Goal: Task Accomplishment & Management: Manage account settings

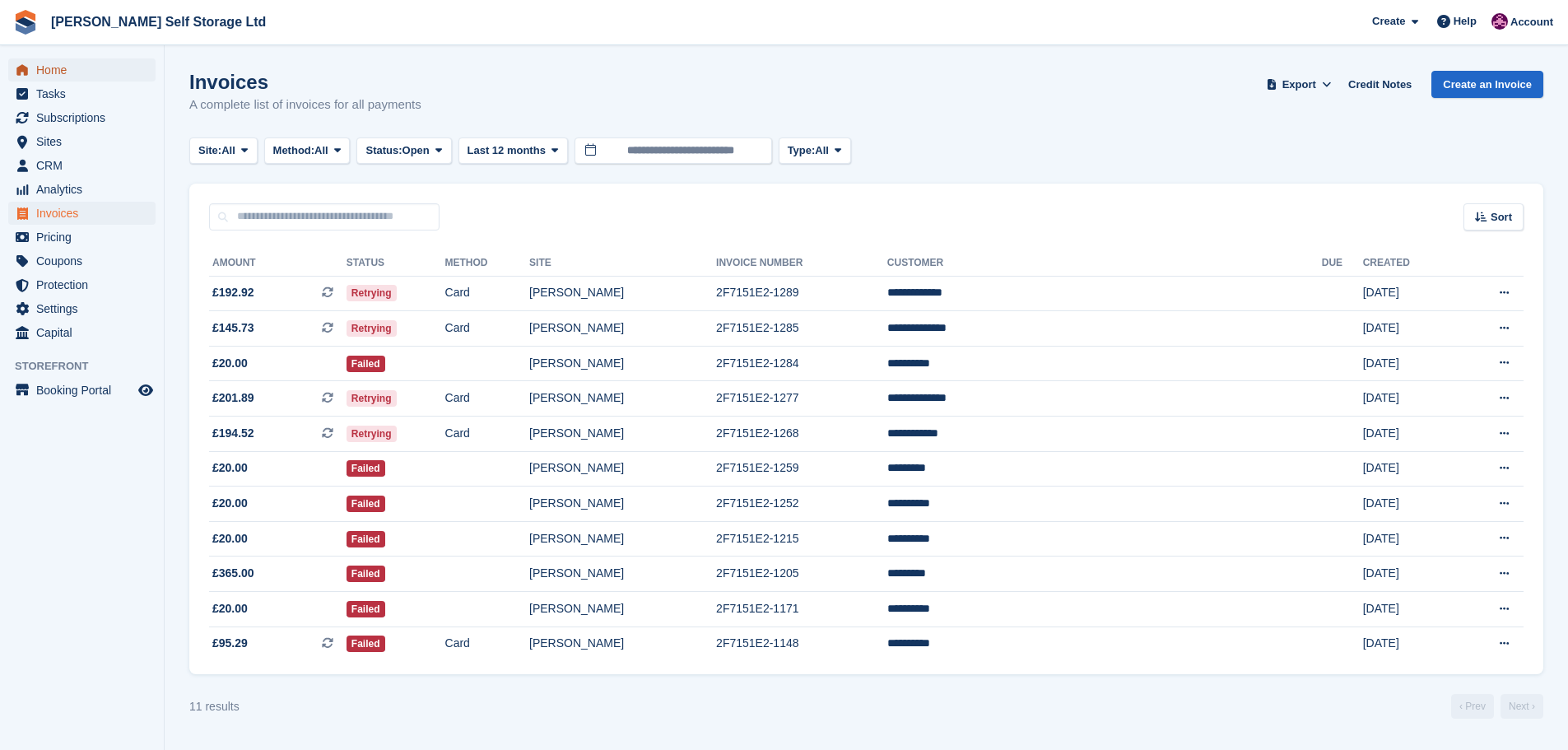
click at [49, 69] on span "Home" at bounding box center [85, 69] width 99 height 23
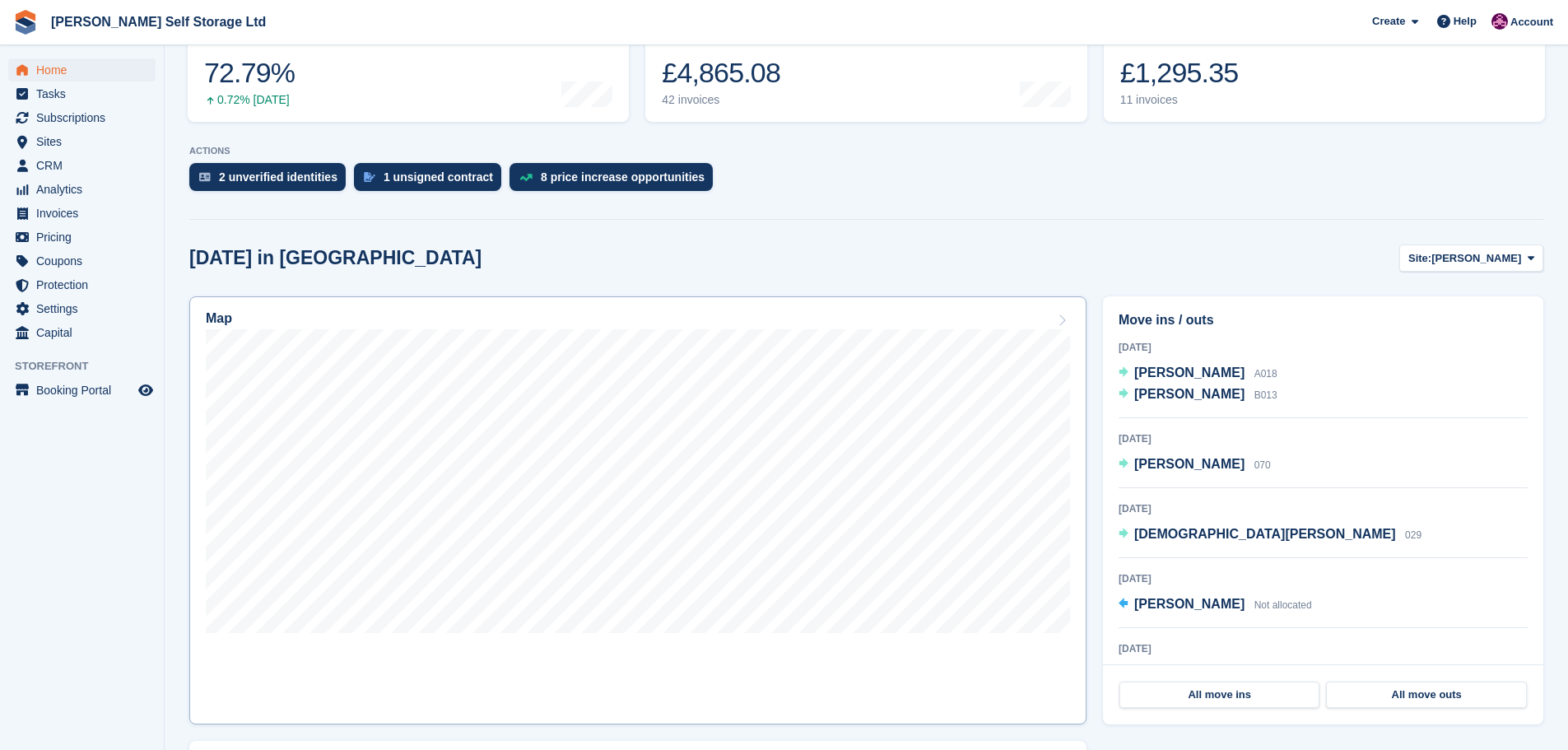
scroll to position [247, 0]
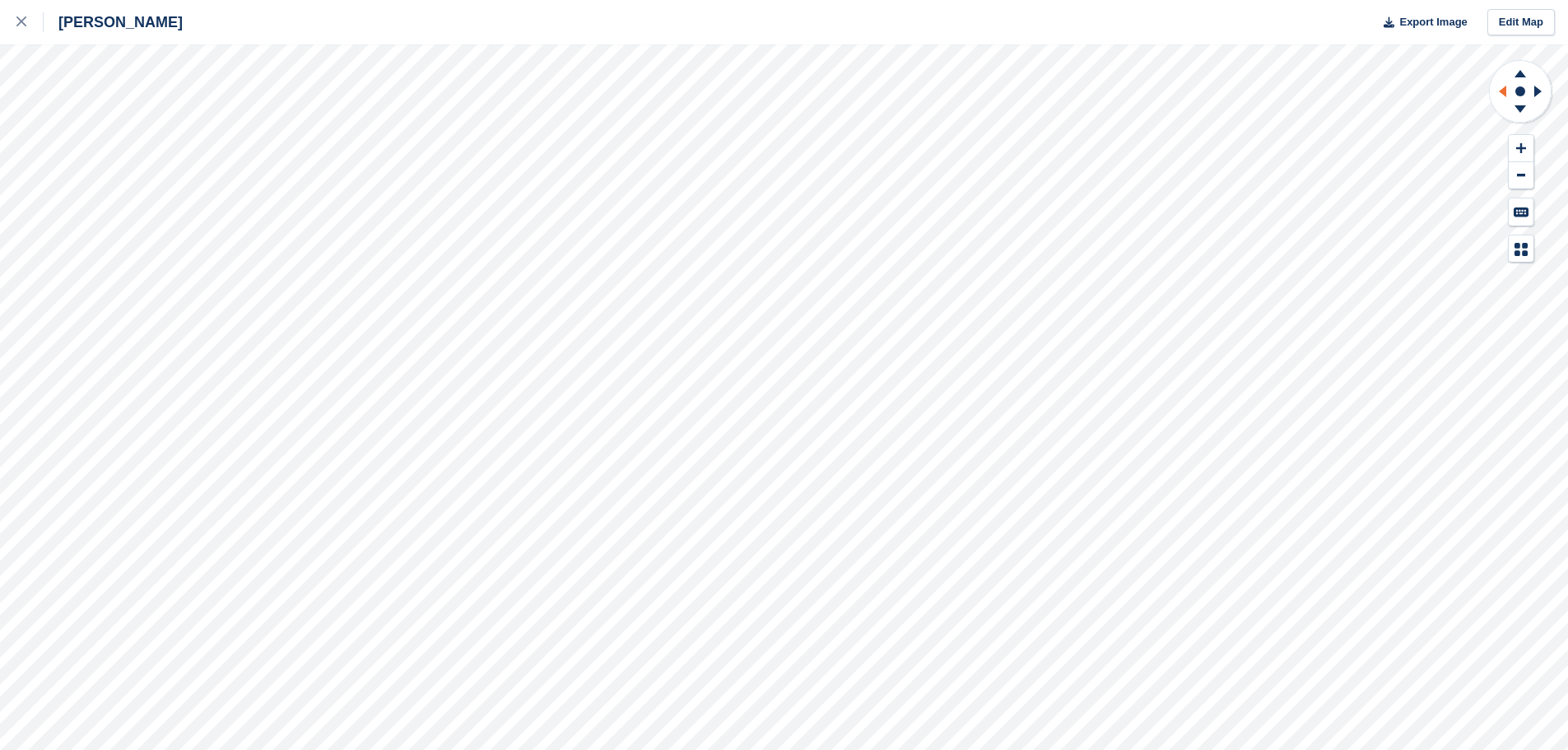
click at [1504, 91] on icon at bounding box center [1502, 91] width 8 height 12
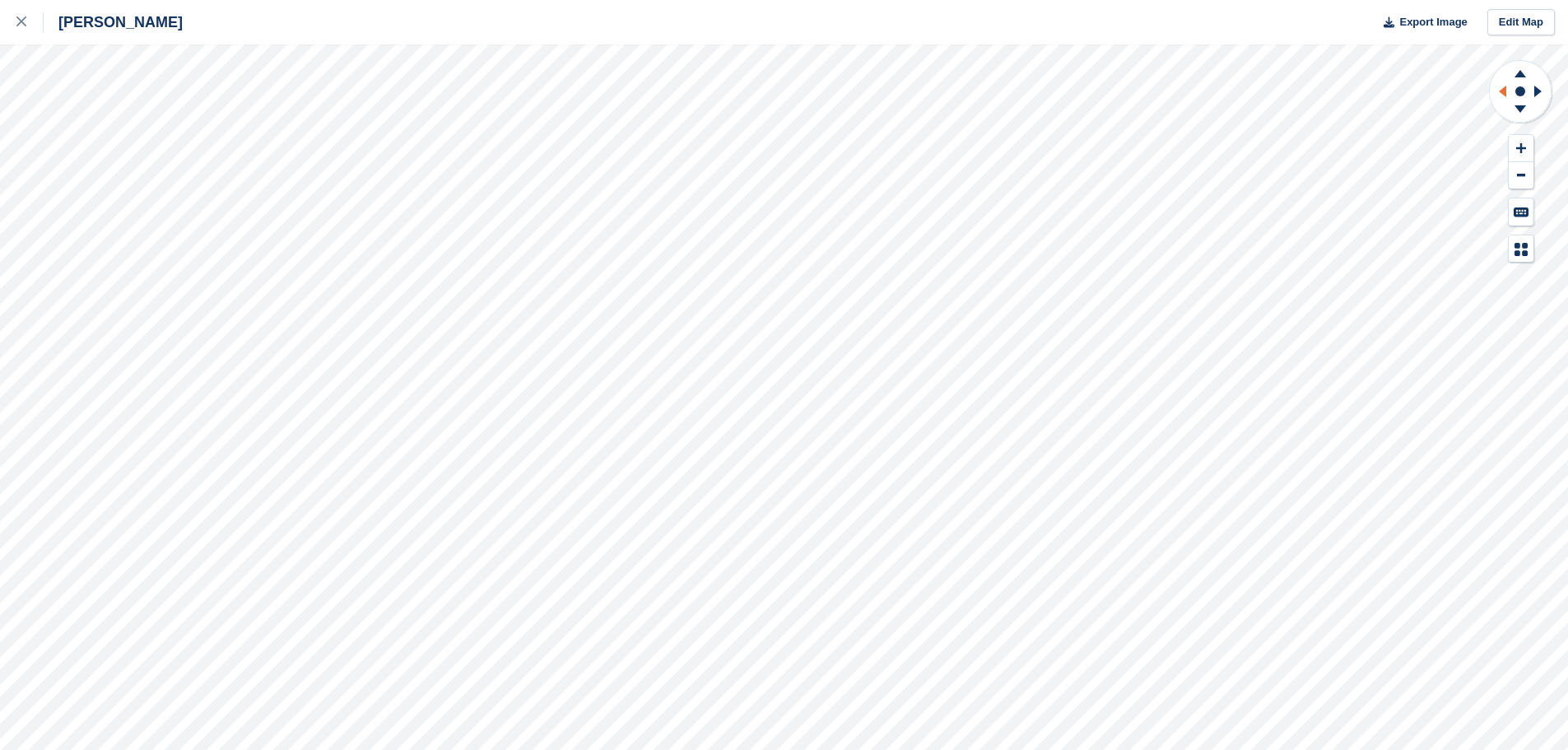
click at [1504, 91] on icon at bounding box center [1502, 91] width 8 height 12
click at [27, 16] on div at bounding box center [30, 22] width 27 height 19
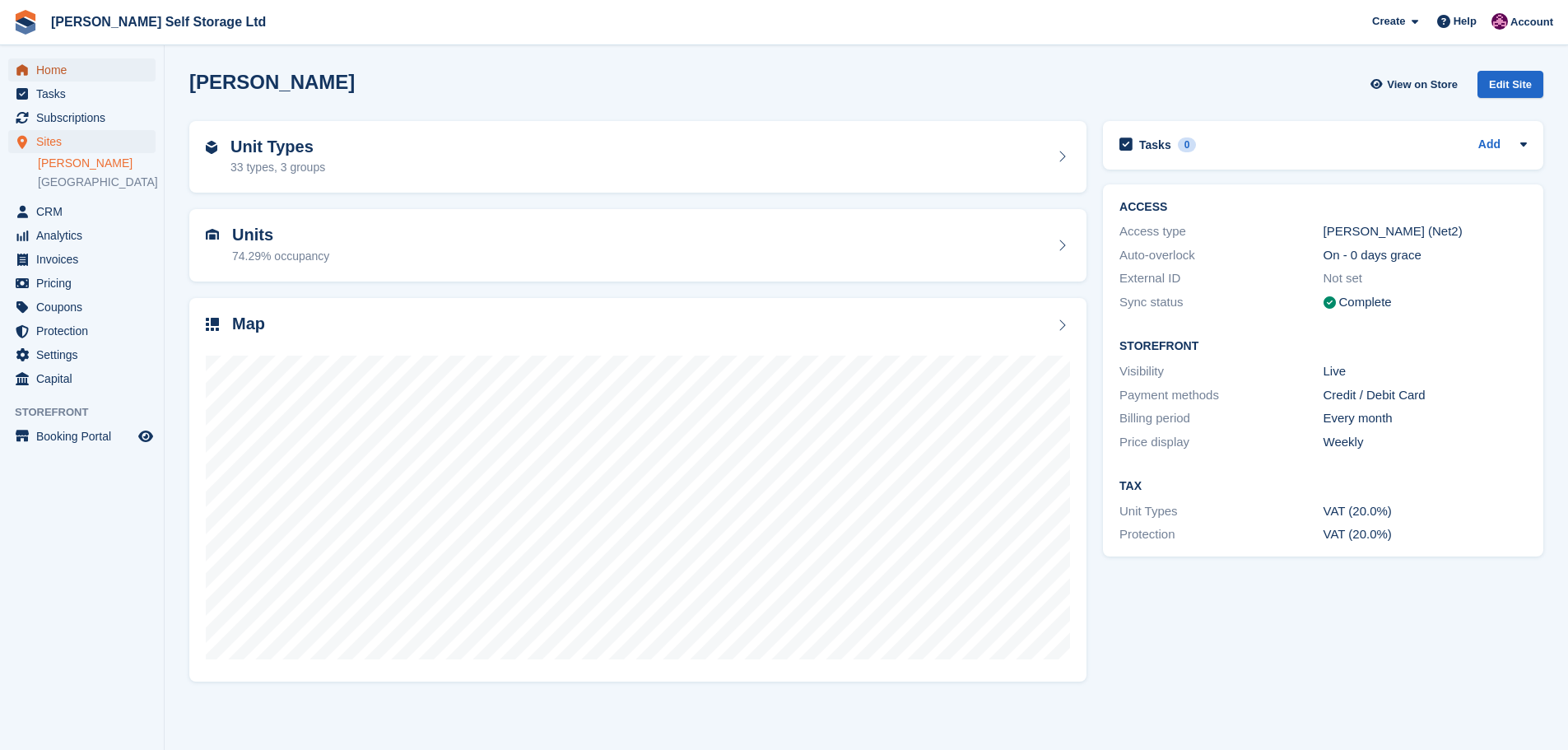
click at [42, 75] on span "Home" at bounding box center [85, 69] width 99 height 23
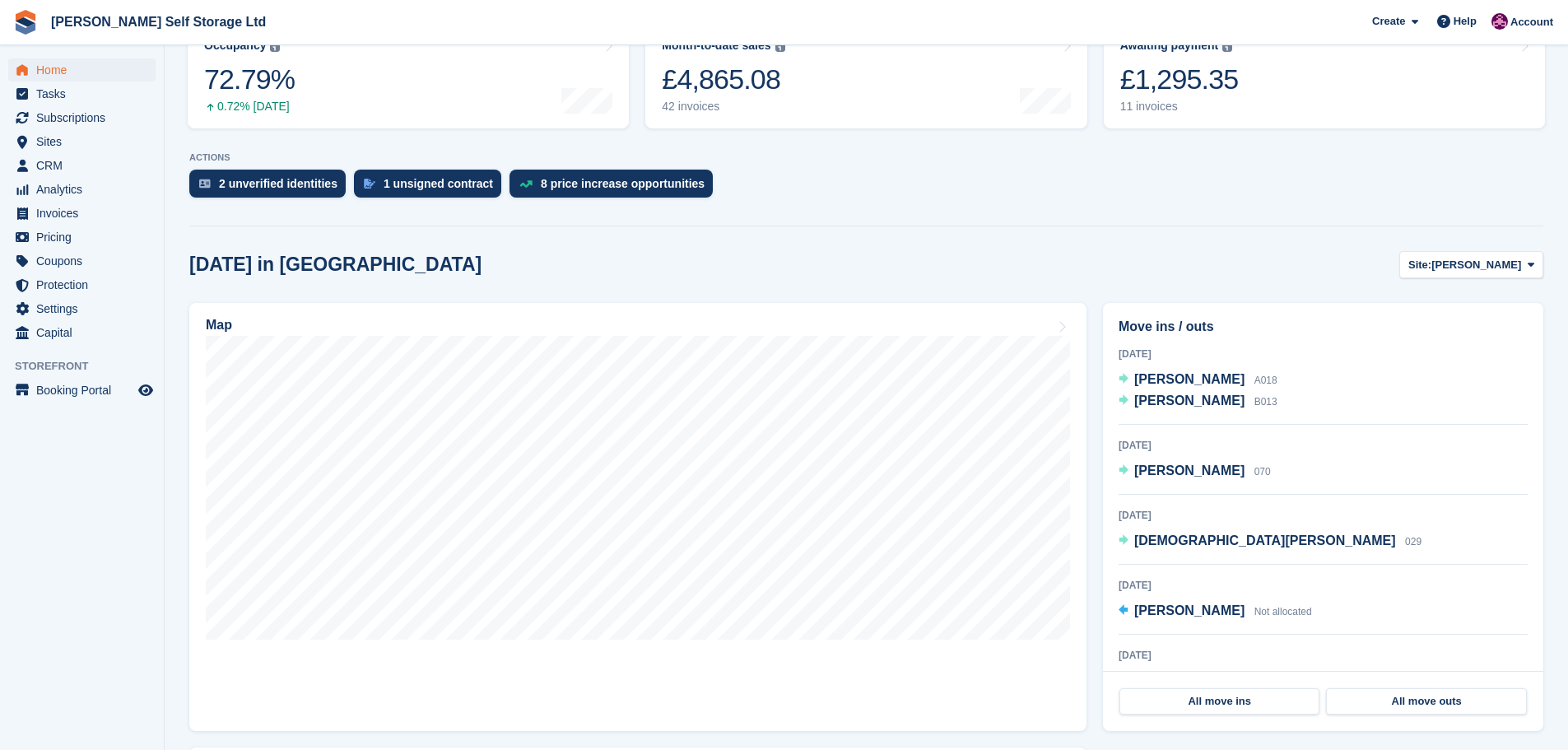
scroll to position [247, 0]
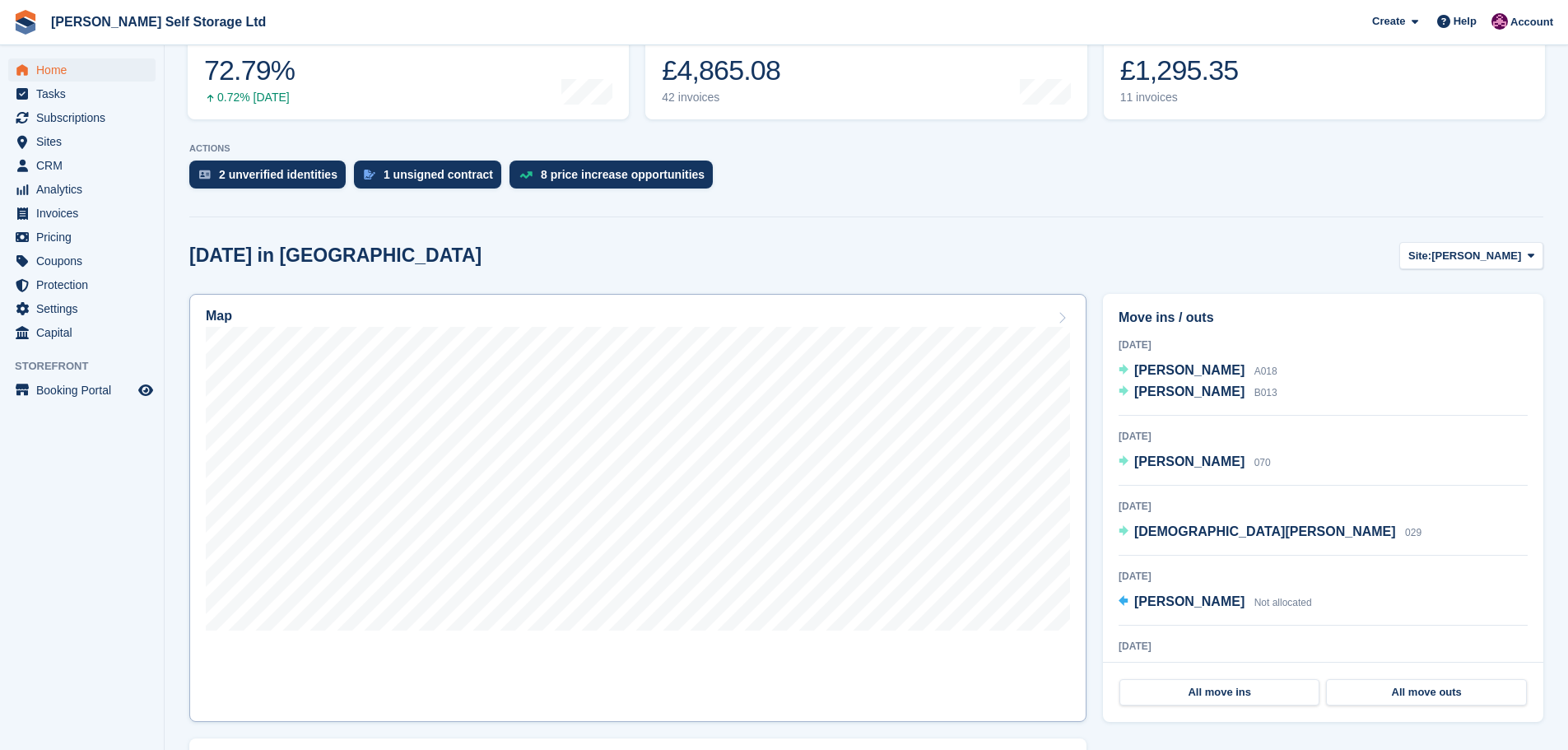
click at [358, 319] on div "Map" at bounding box center [637, 317] width 864 height 18
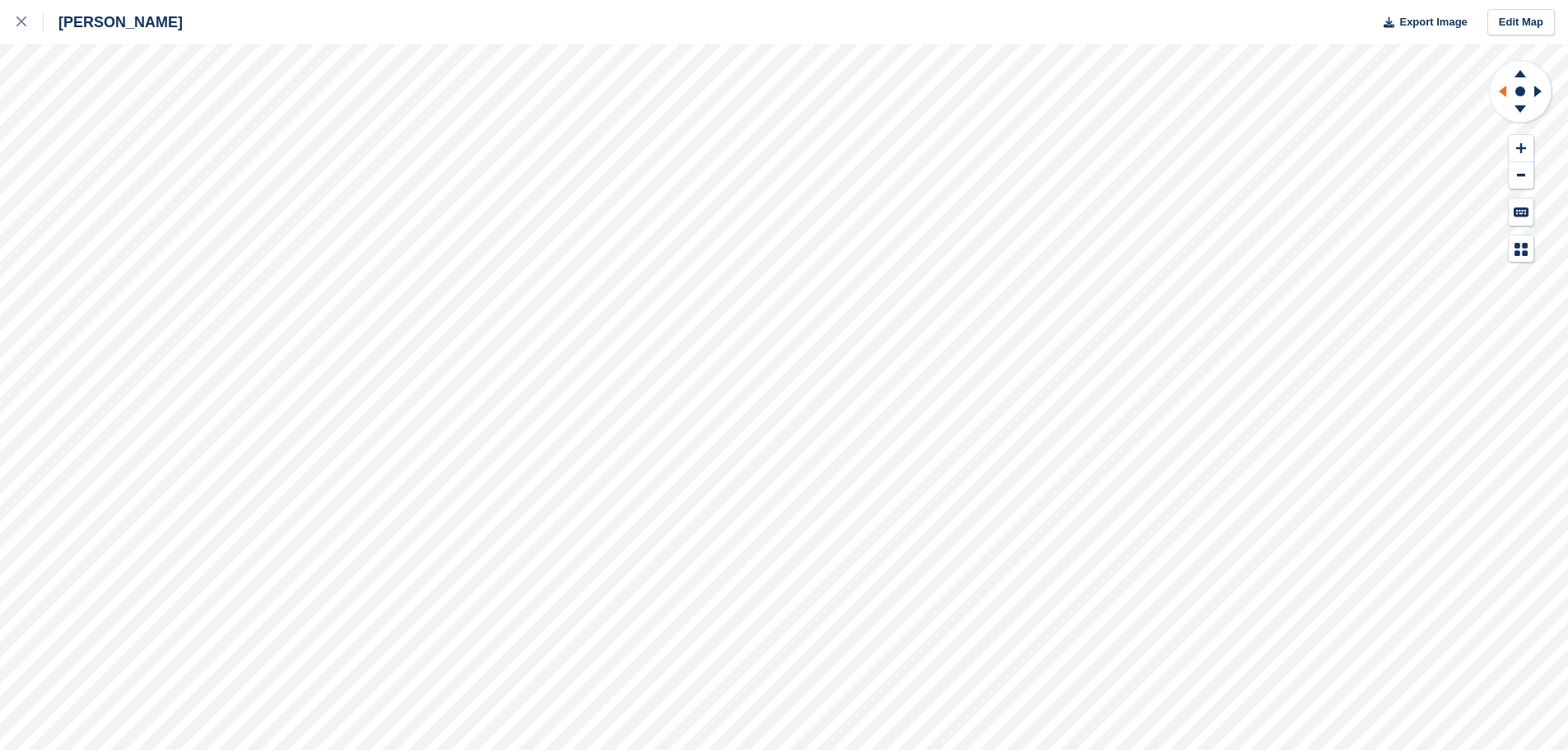
click at [1502, 93] on icon at bounding box center [1502, 91] width 8 height 12
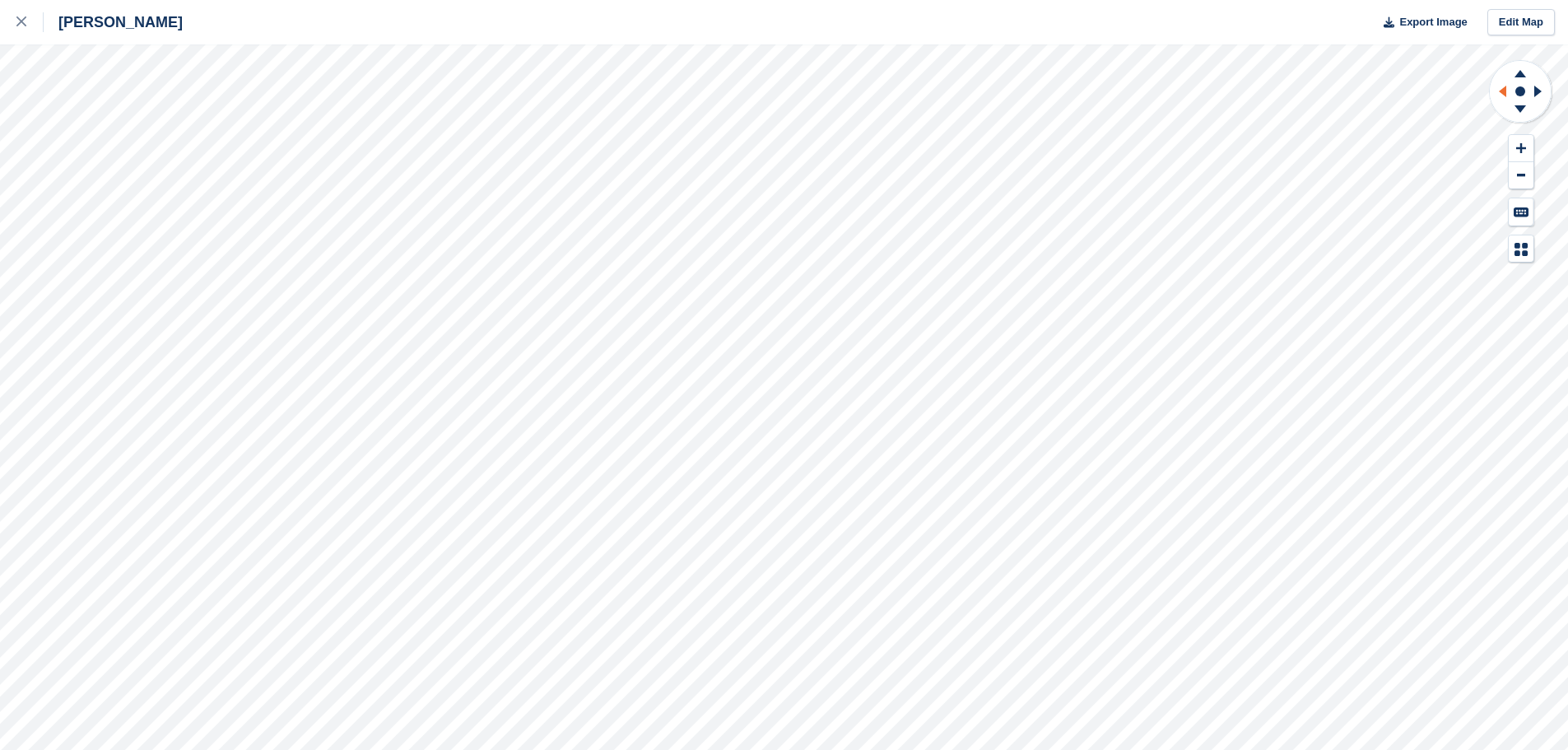
click at [1502, 93] on icon at bounding box center [1502, 91] width 8 height 12
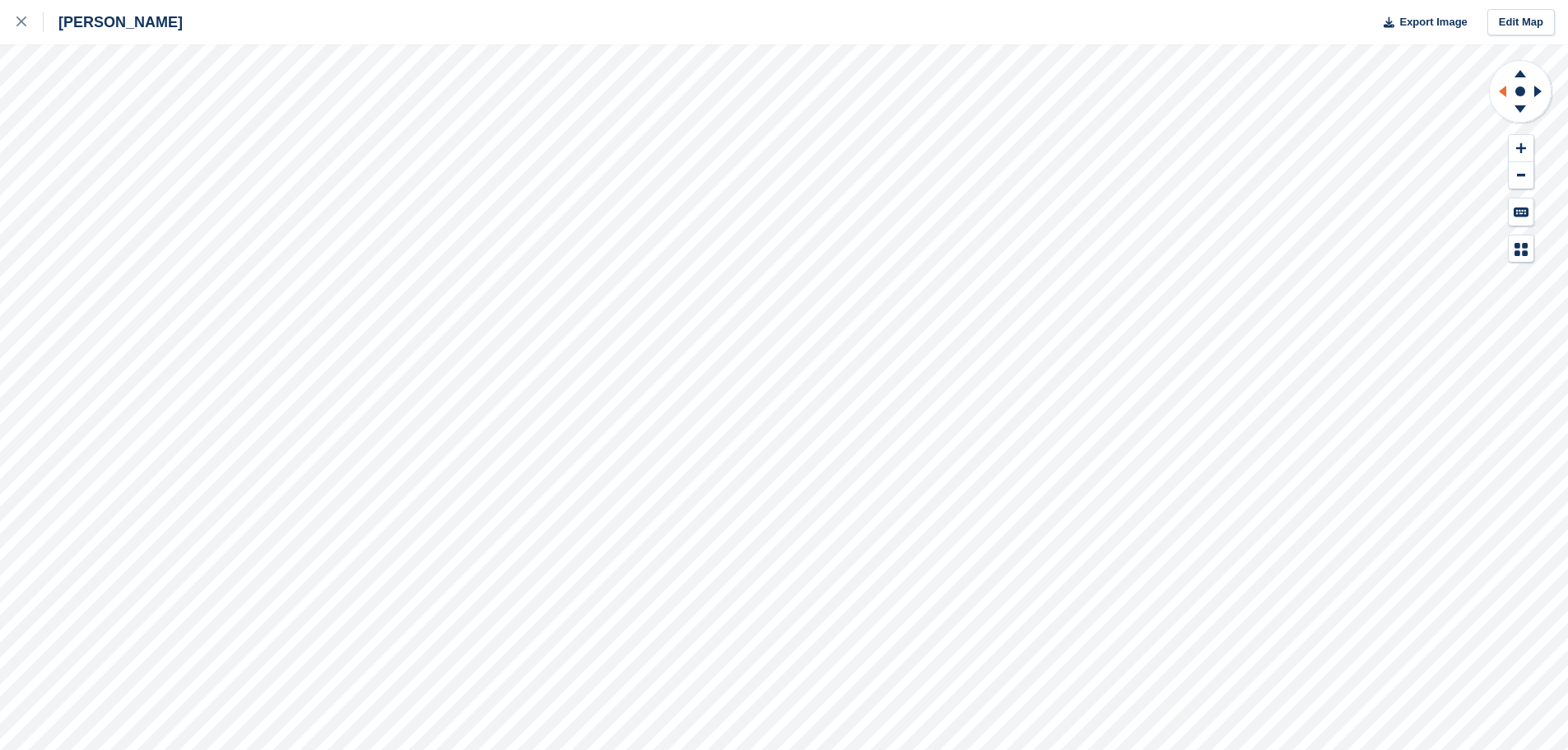
click at [1502, 93] on icon at bounding box center [1502, 91] width 8 height 12
click at [19, 28] on div at bounding box center [30, 22] width 27 height 19
click at [1496, 90] on icon at bounding box center [1499, 91] width 20 height 43
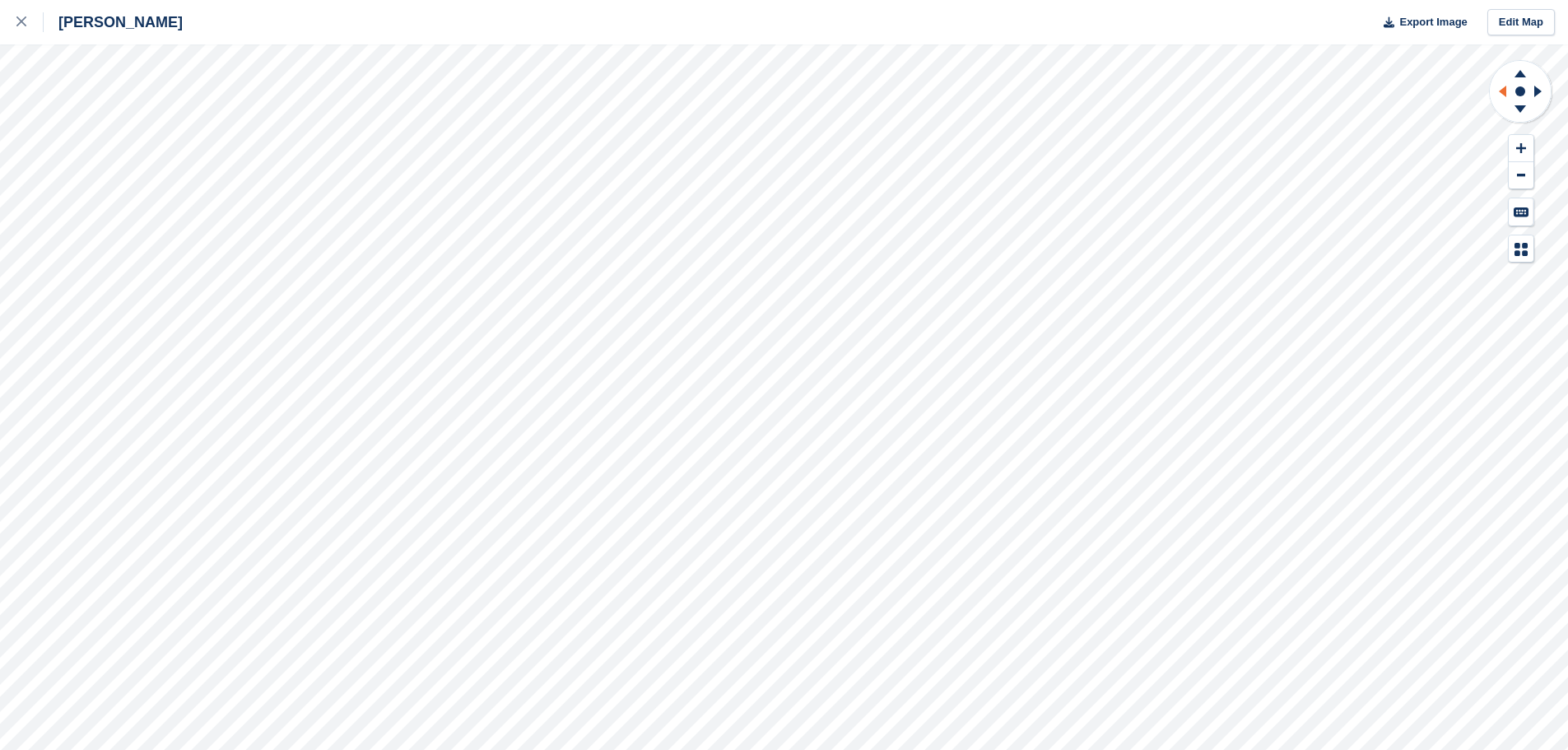
click at [1496, 90] on icon at bounding box center [1499, 91] width 20 height 43
click at [19, 19] on icon at bounding box center [21, 21] width 10 height 10
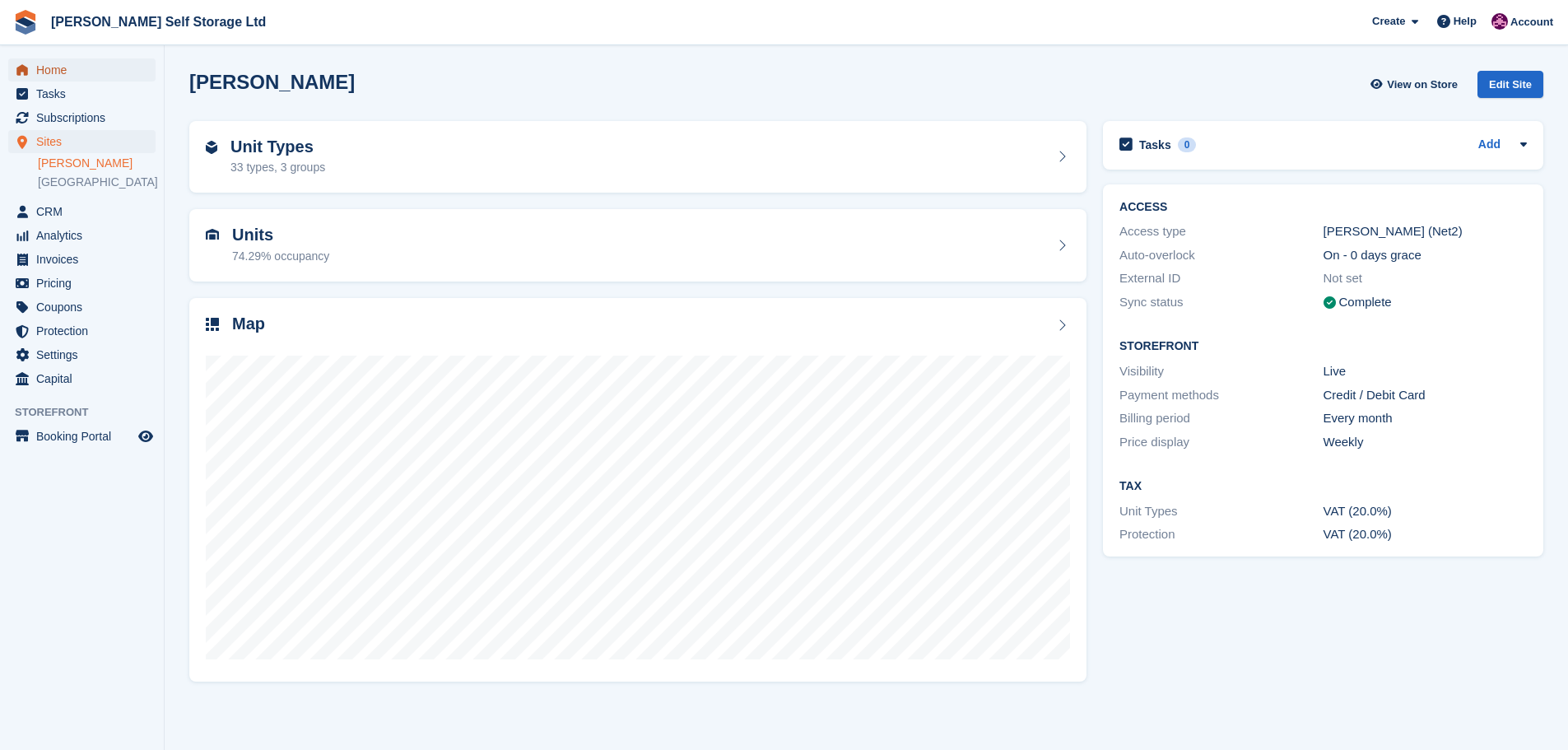
click at [48, 74] on span "Home" at bounding box center [85, 69] width 99 height 23
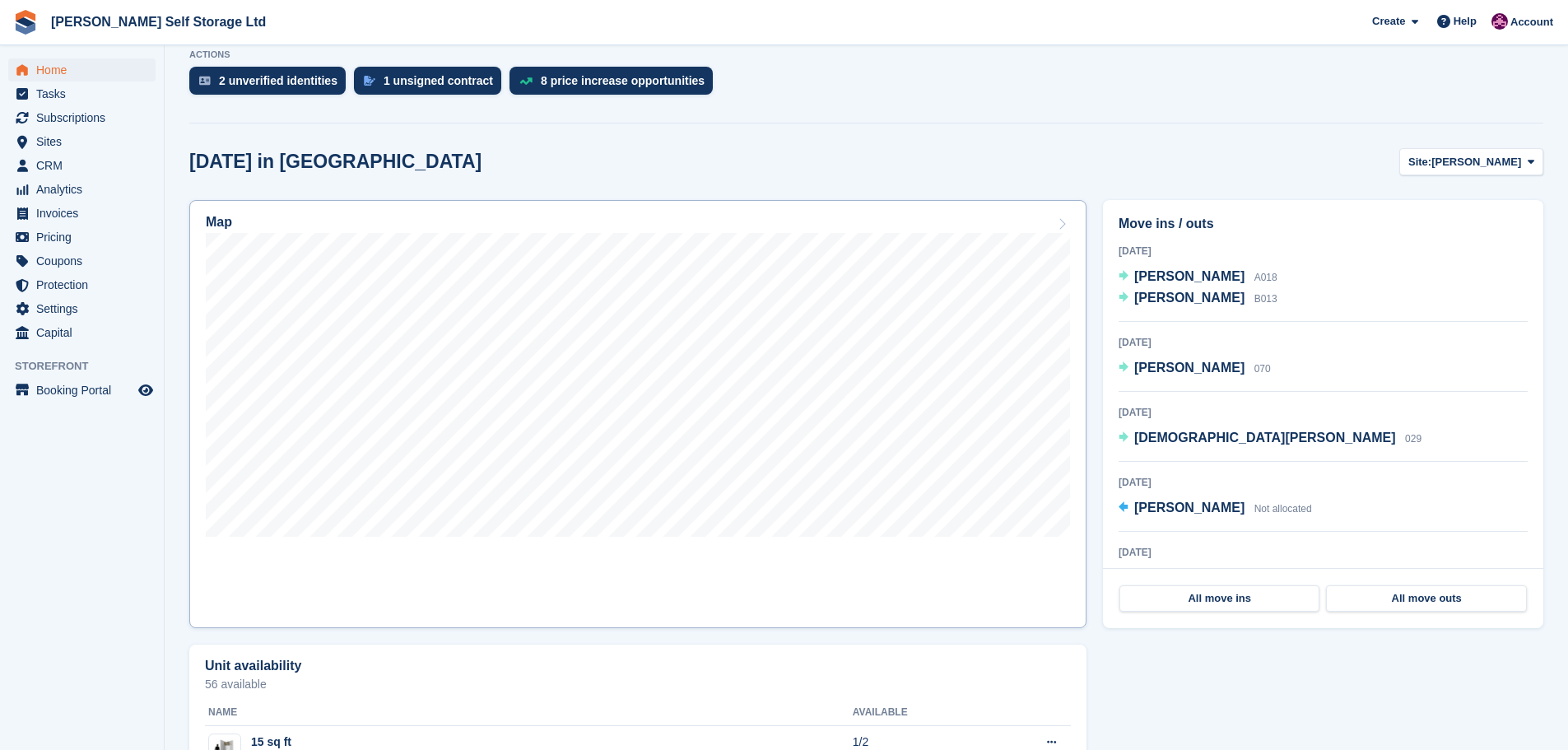
scroll to position [247, 0]
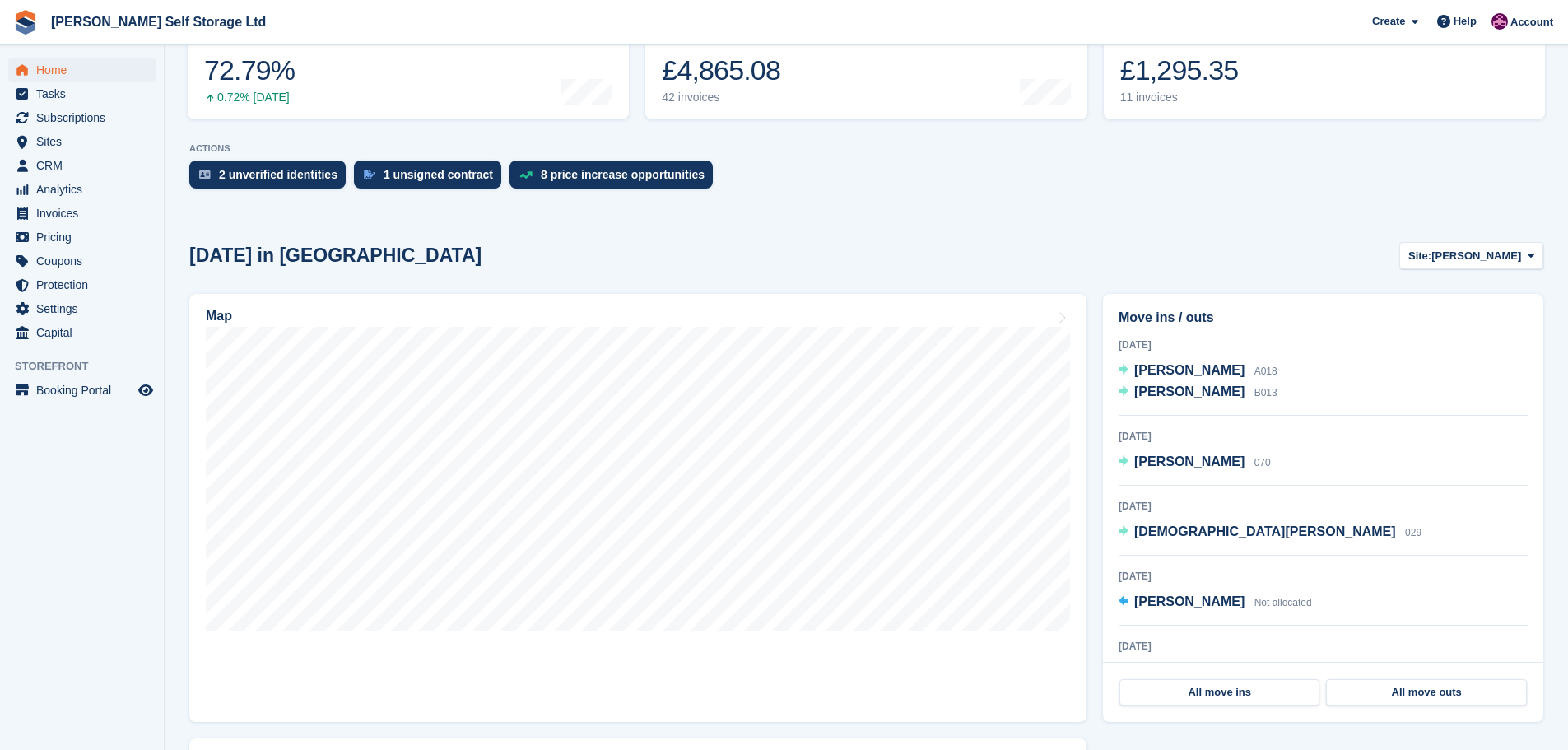
click at [127, 541] on aside "Home Tasks Subscriptions Subscriptions Subscriptions Contracts Price increases …" at bounding box center [82, 378] width 164 height 668
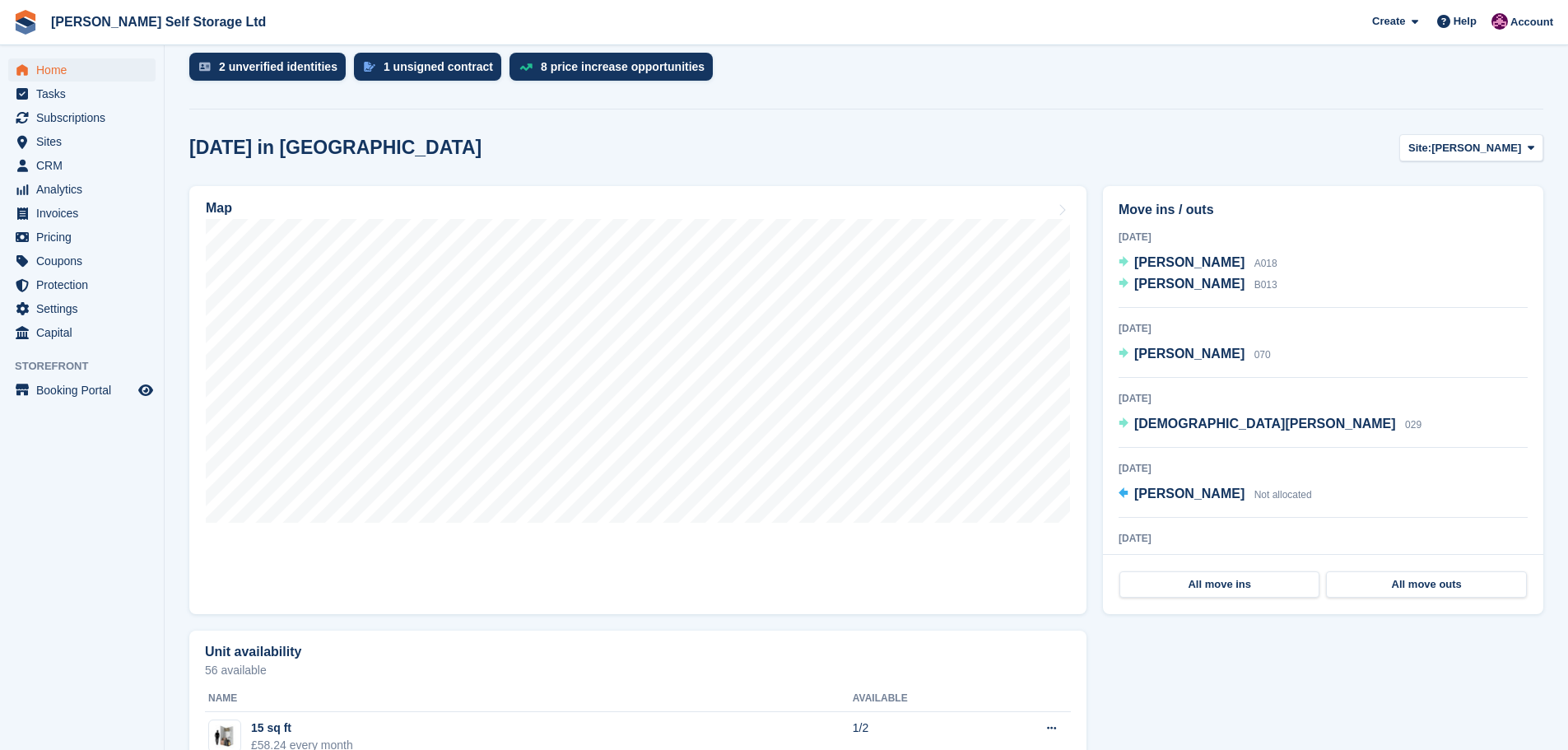
scroll to position [205, 0]
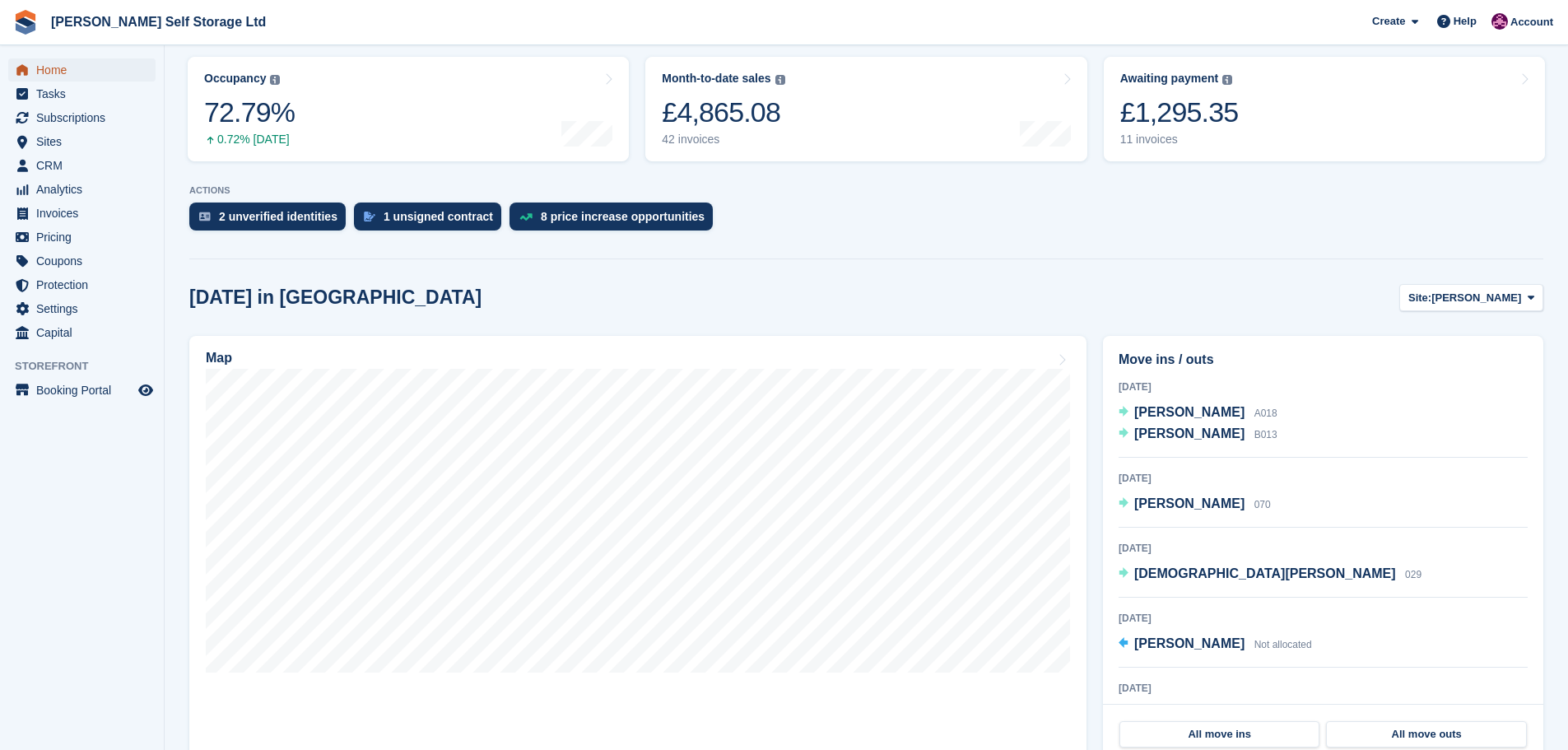
click at [68, 74] on span "Home" at bounding box center [85, 69] width 99 height 23
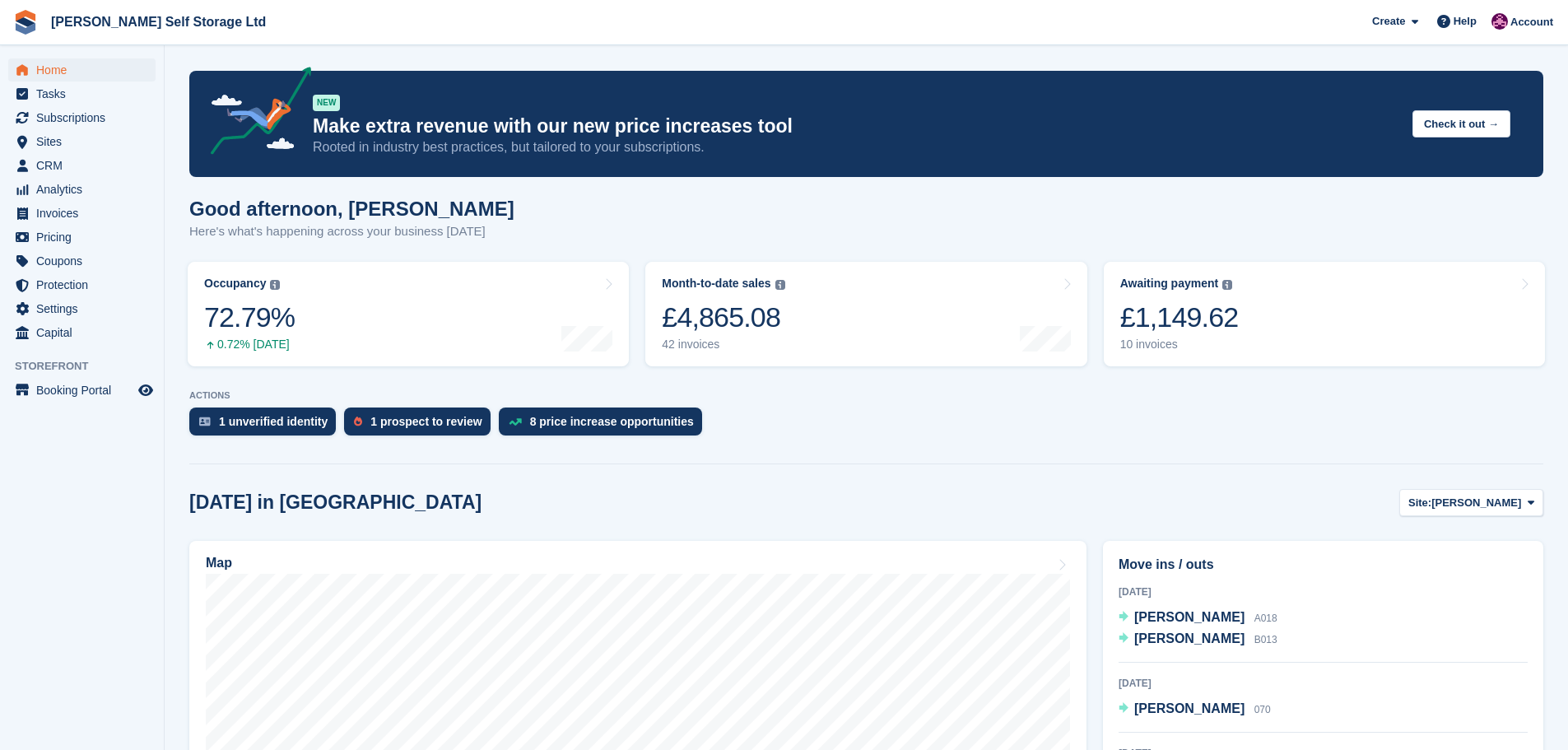
scroll to position [247, 0]
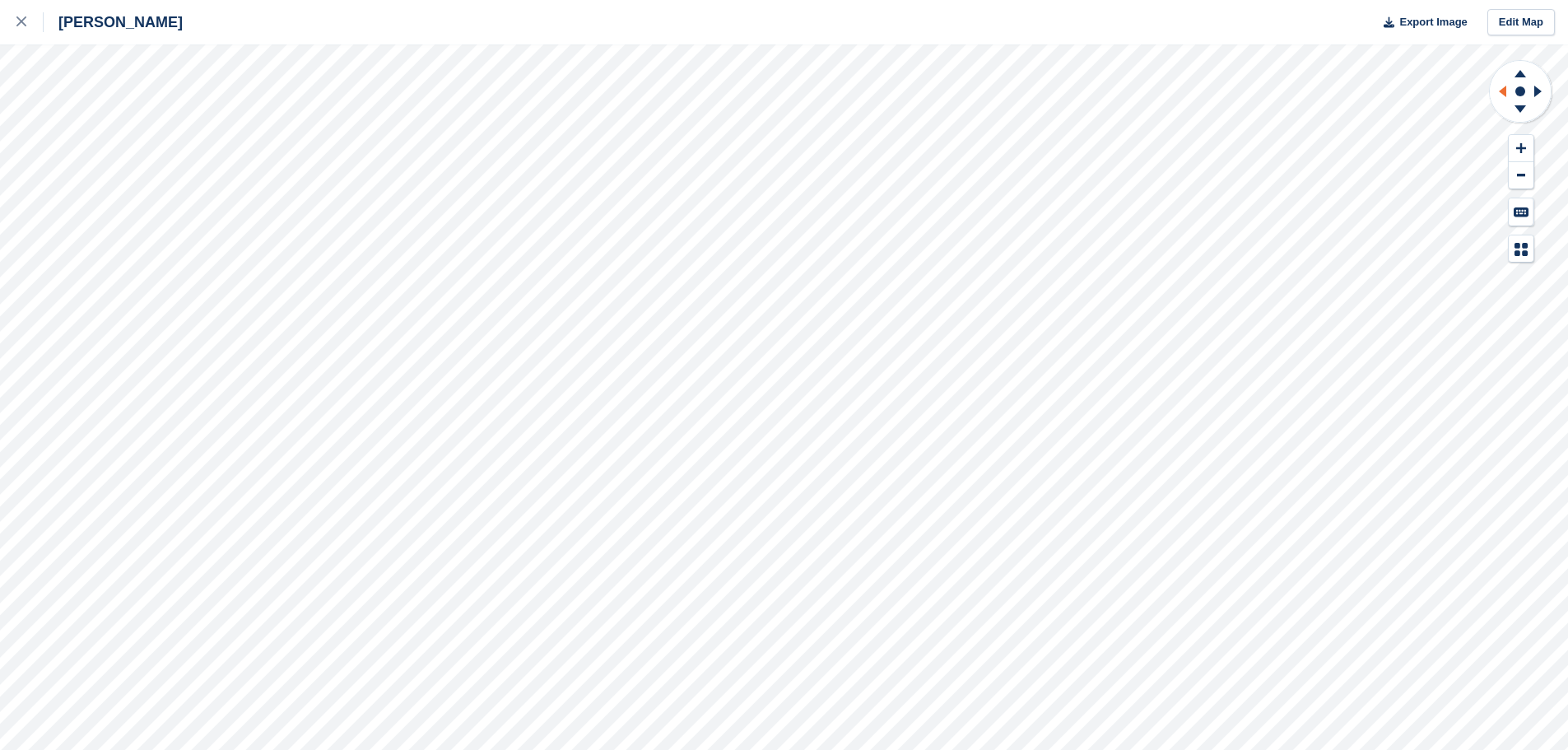
click at [1506, 91] on icon at bounding box center [1502, 91] width 8 height 12
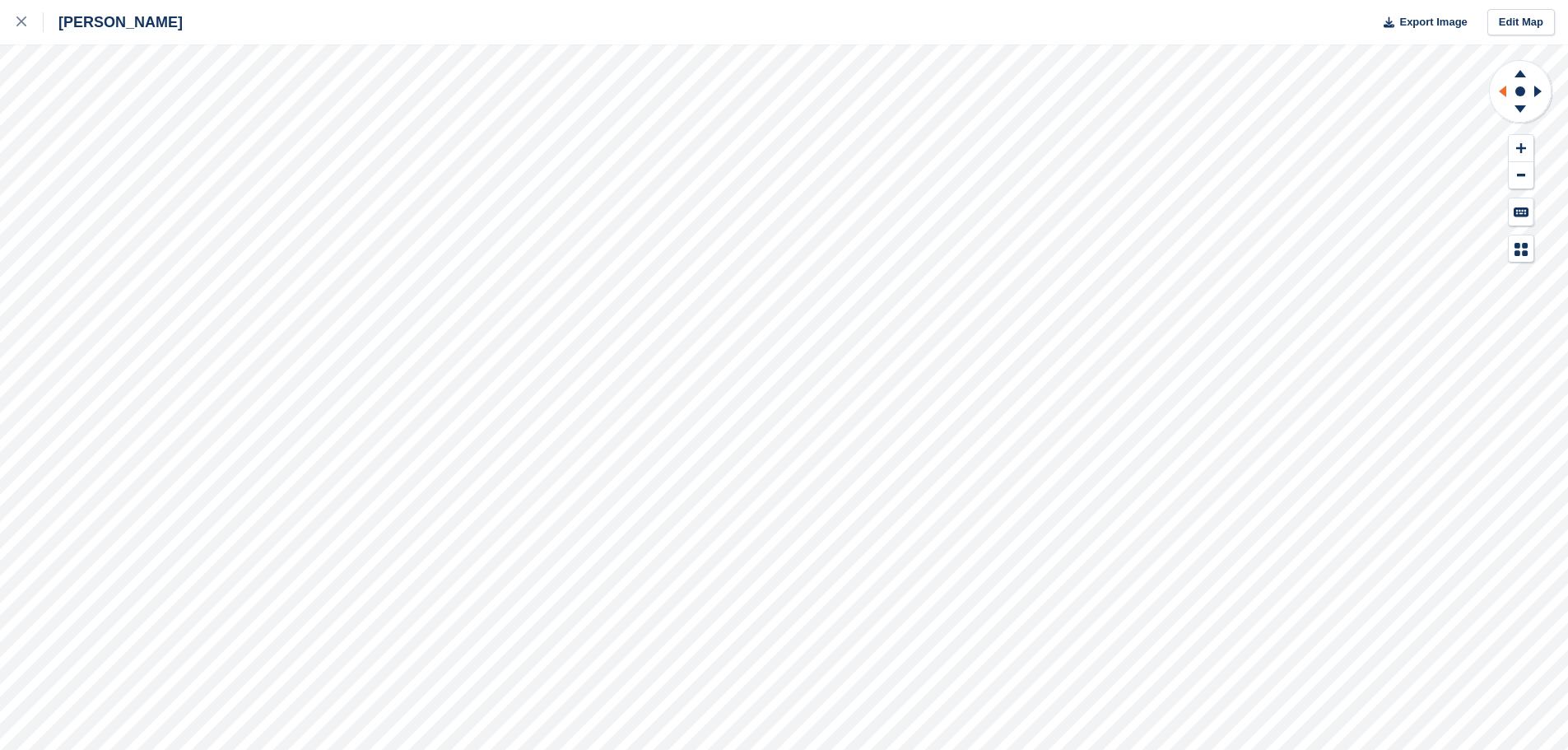
click at [1506, 91] on icon at bounding box center [1502, 91] width 8 height 12
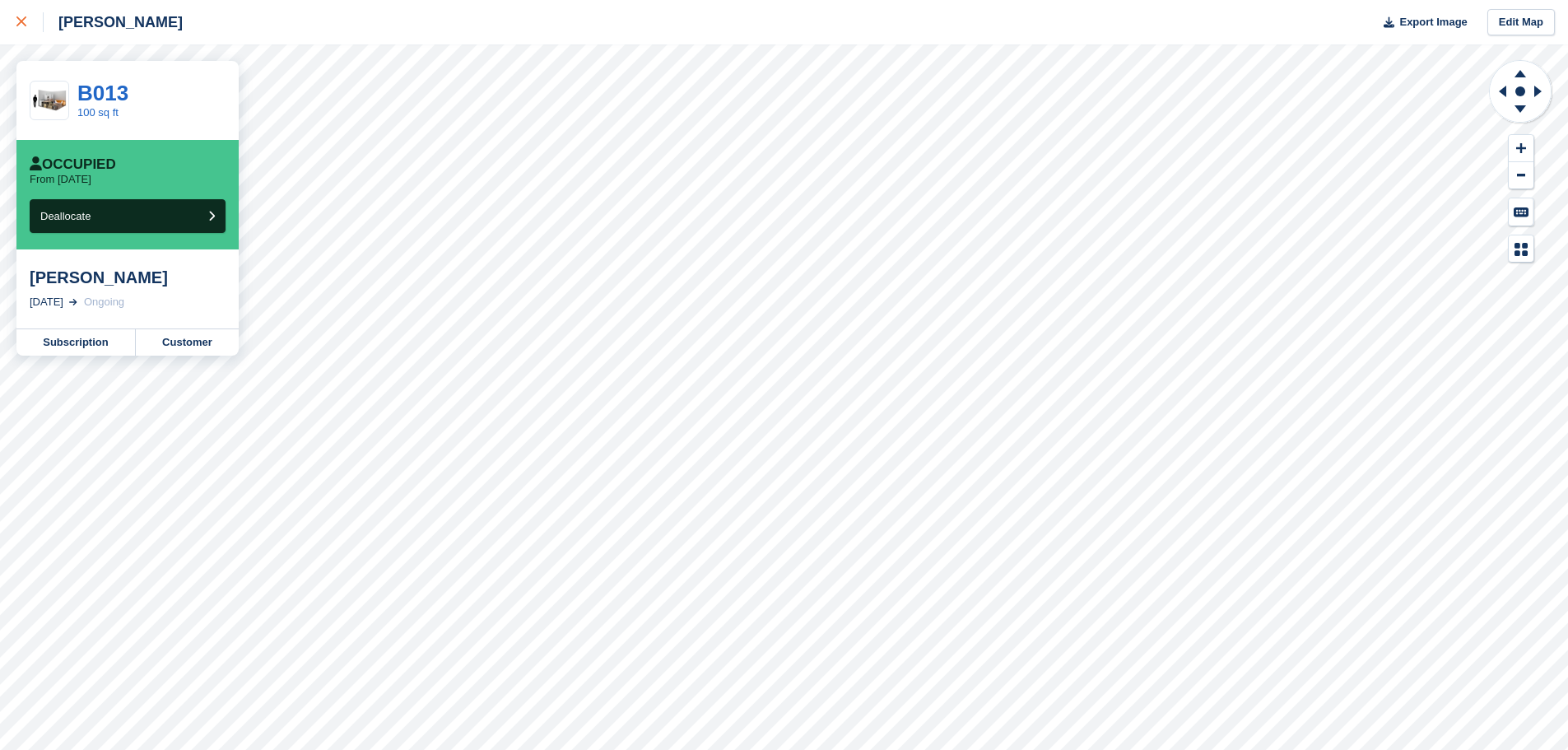
click at [15, 24] on link at bounding box center [22, 22] width 44 height 45
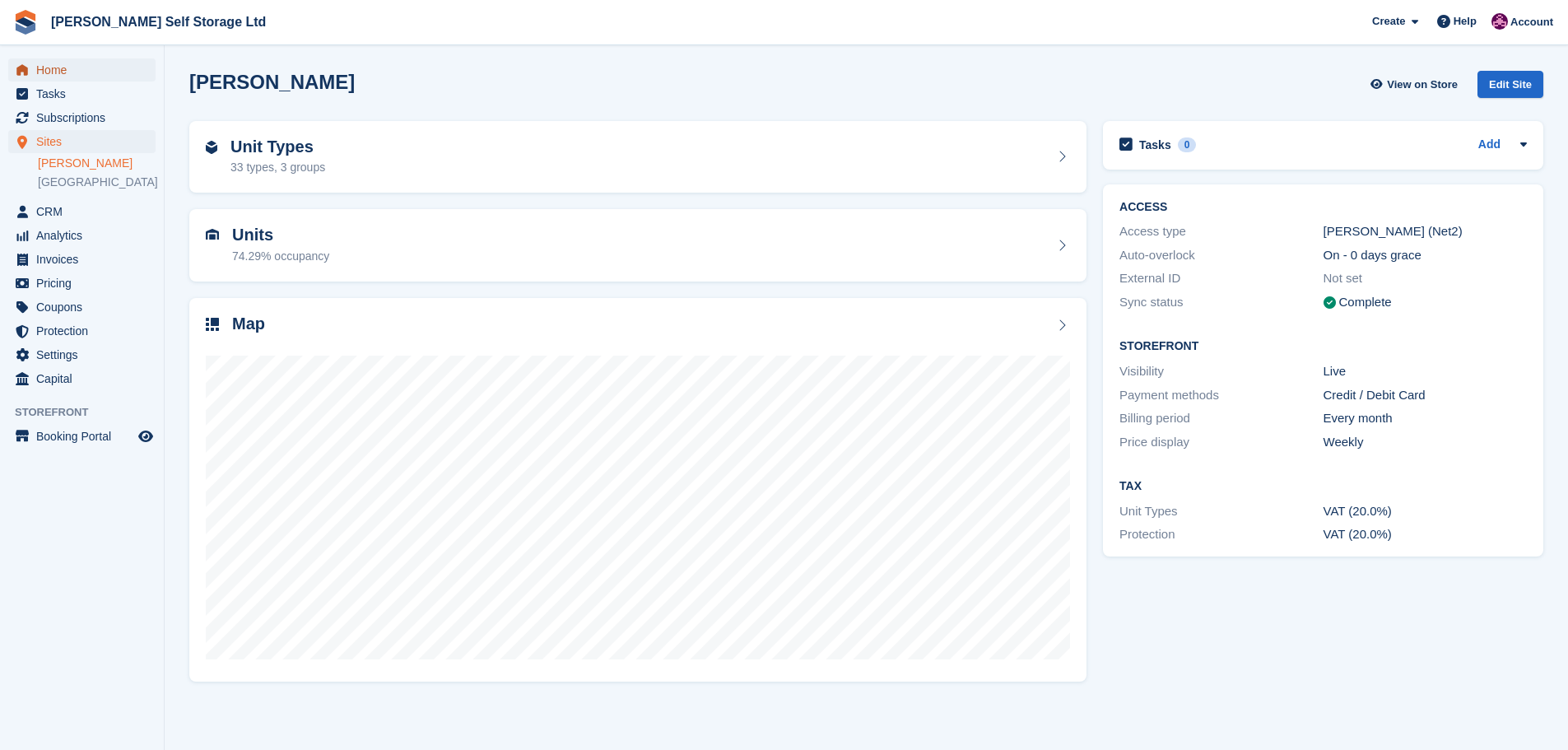
click at [50, 71] on span "Home" at bounding box center [85, 69] width 99 height 23
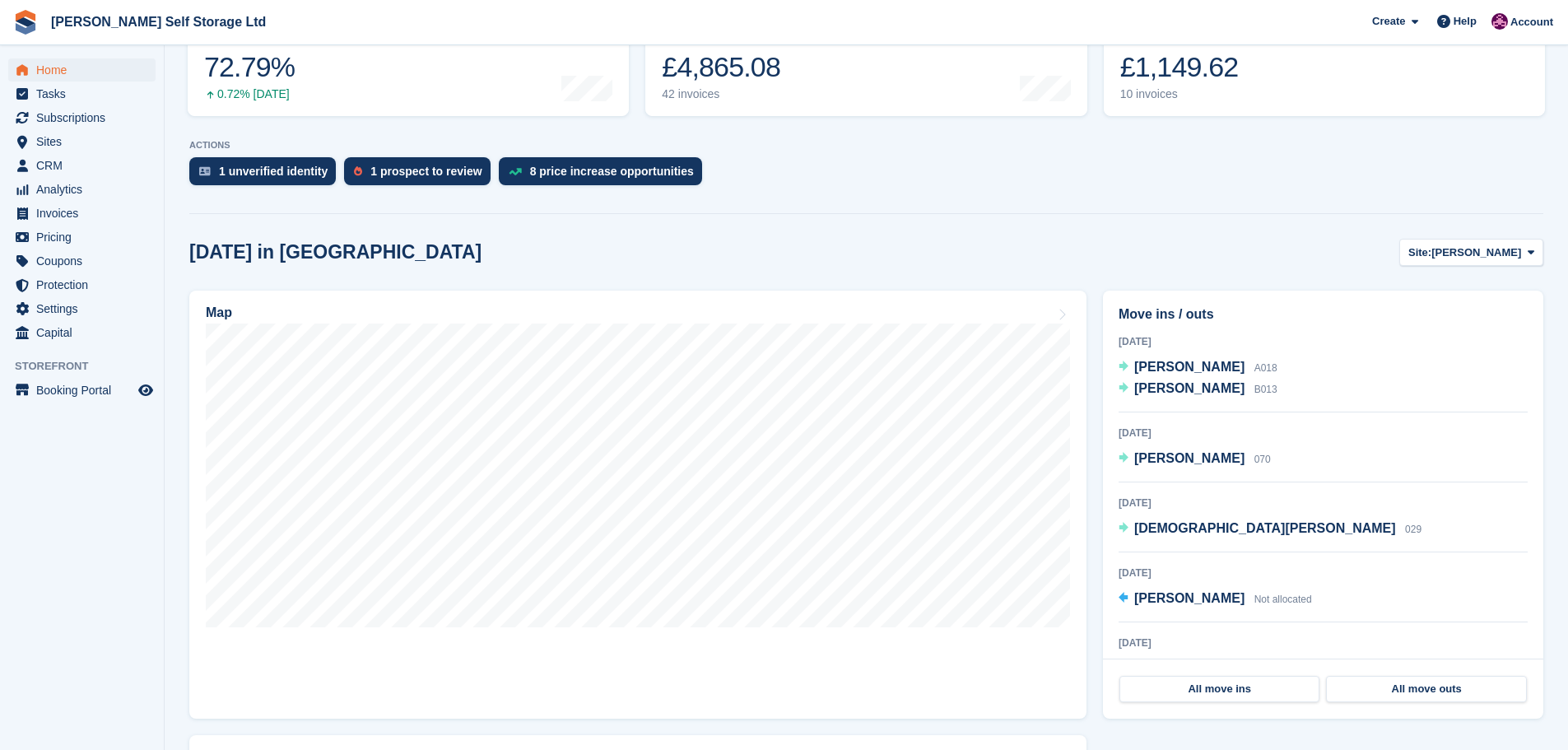
scroll to position [329, 0]
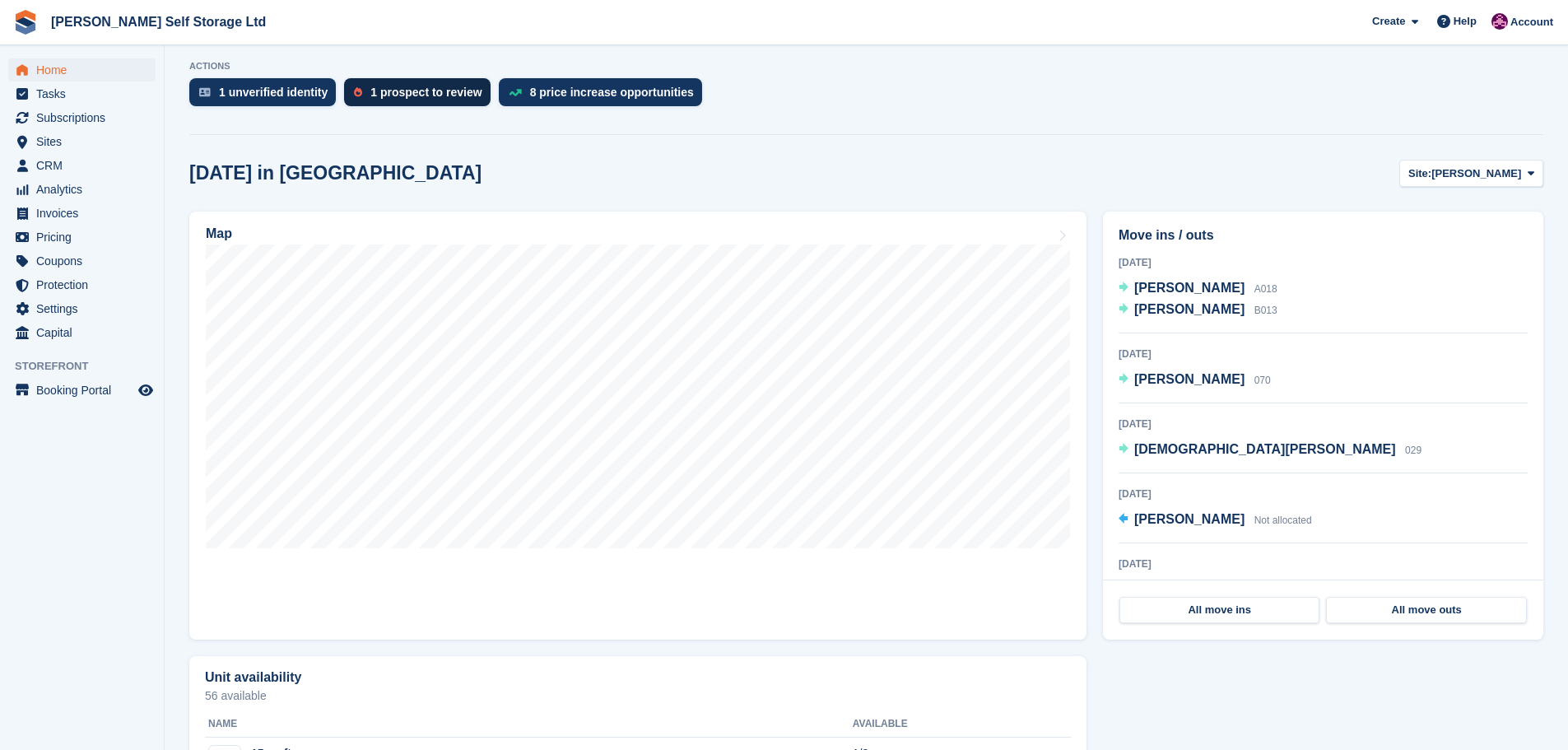
click at [404, 98] on div "1 prospect to review" at bounding box center [426, 92] width 111 height 14
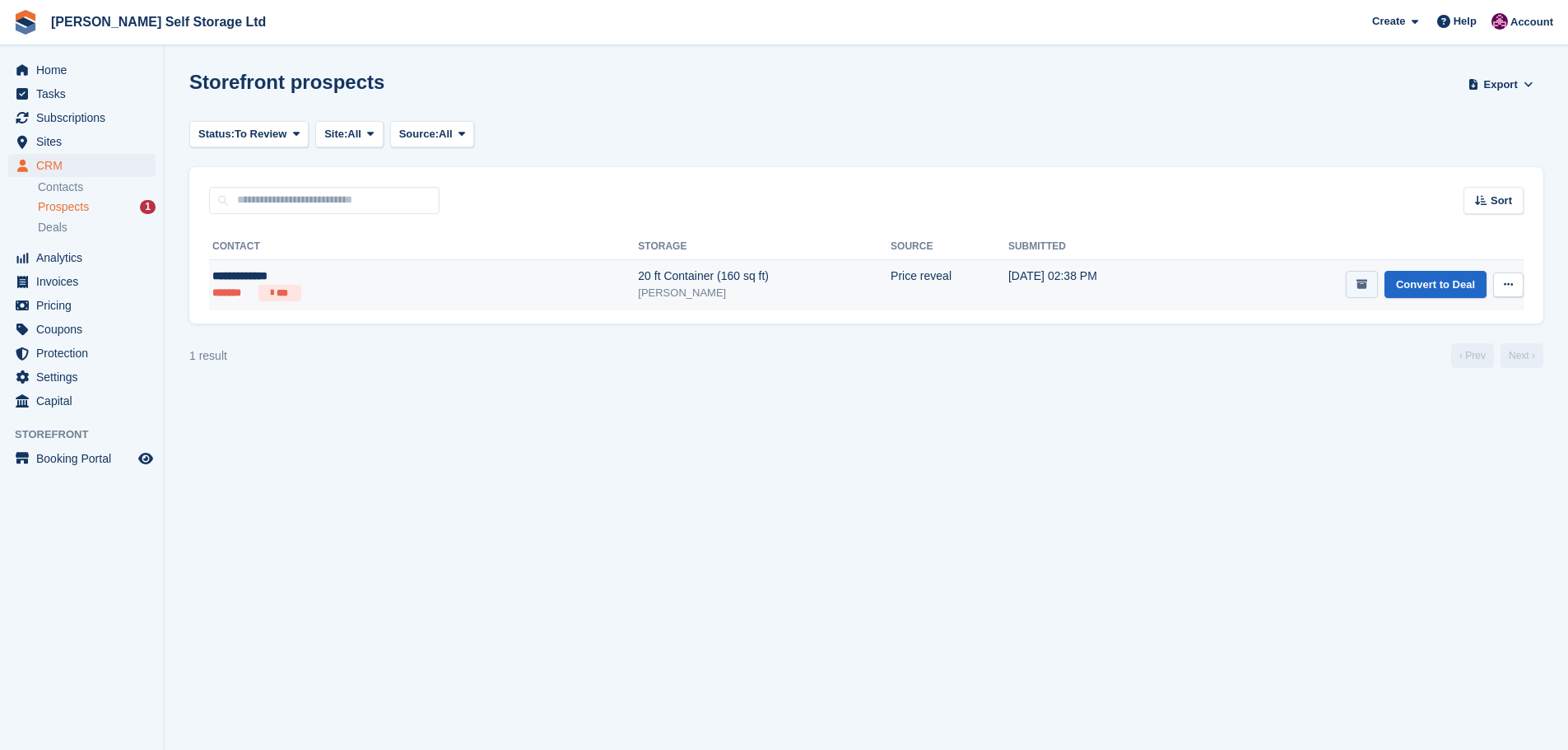
click at [1373, 282] on button "submit" at bounding box center [1362, 284] width 32 height 27
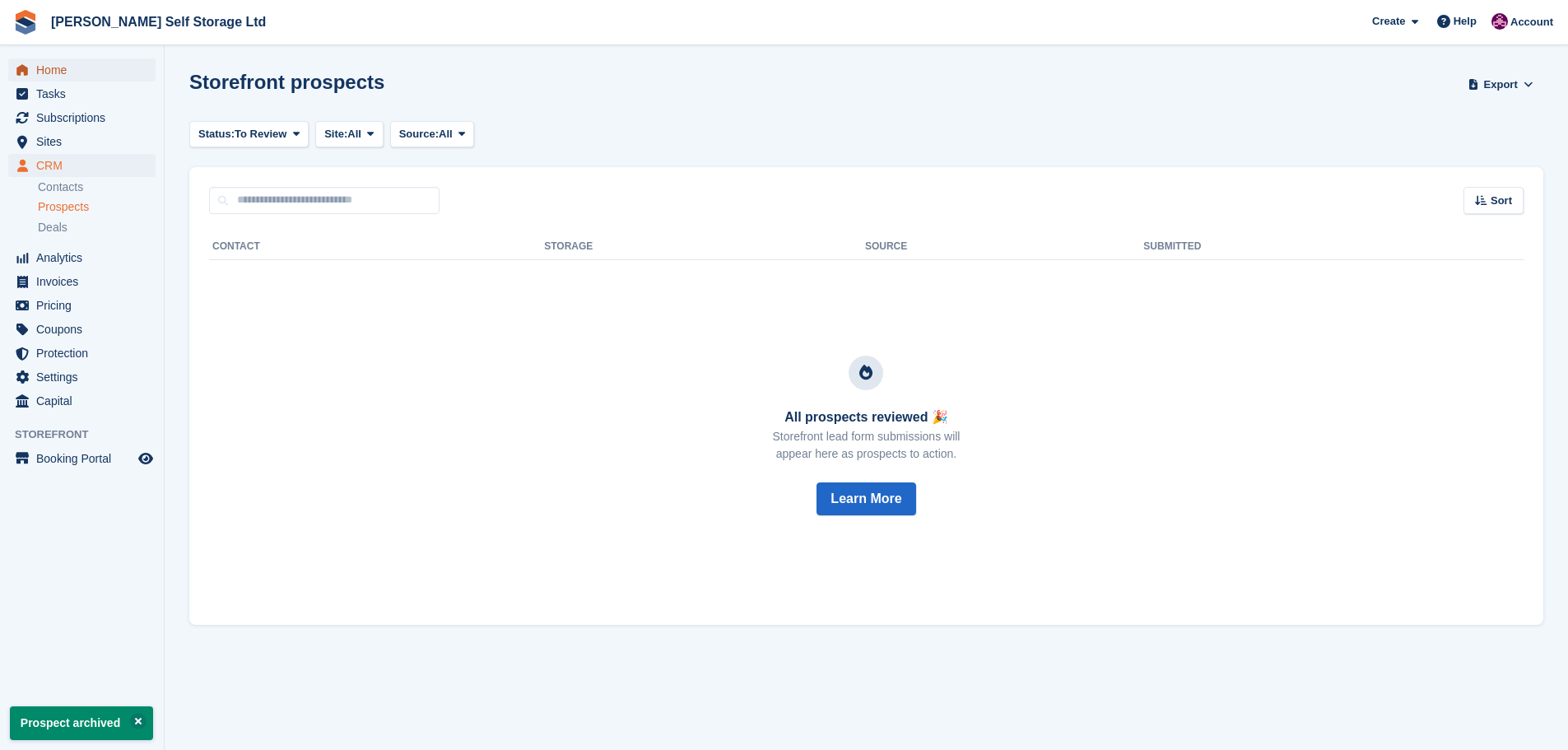
click at [46, 65] on span "Home" at bounding box center [85, 69] width 99 height 23
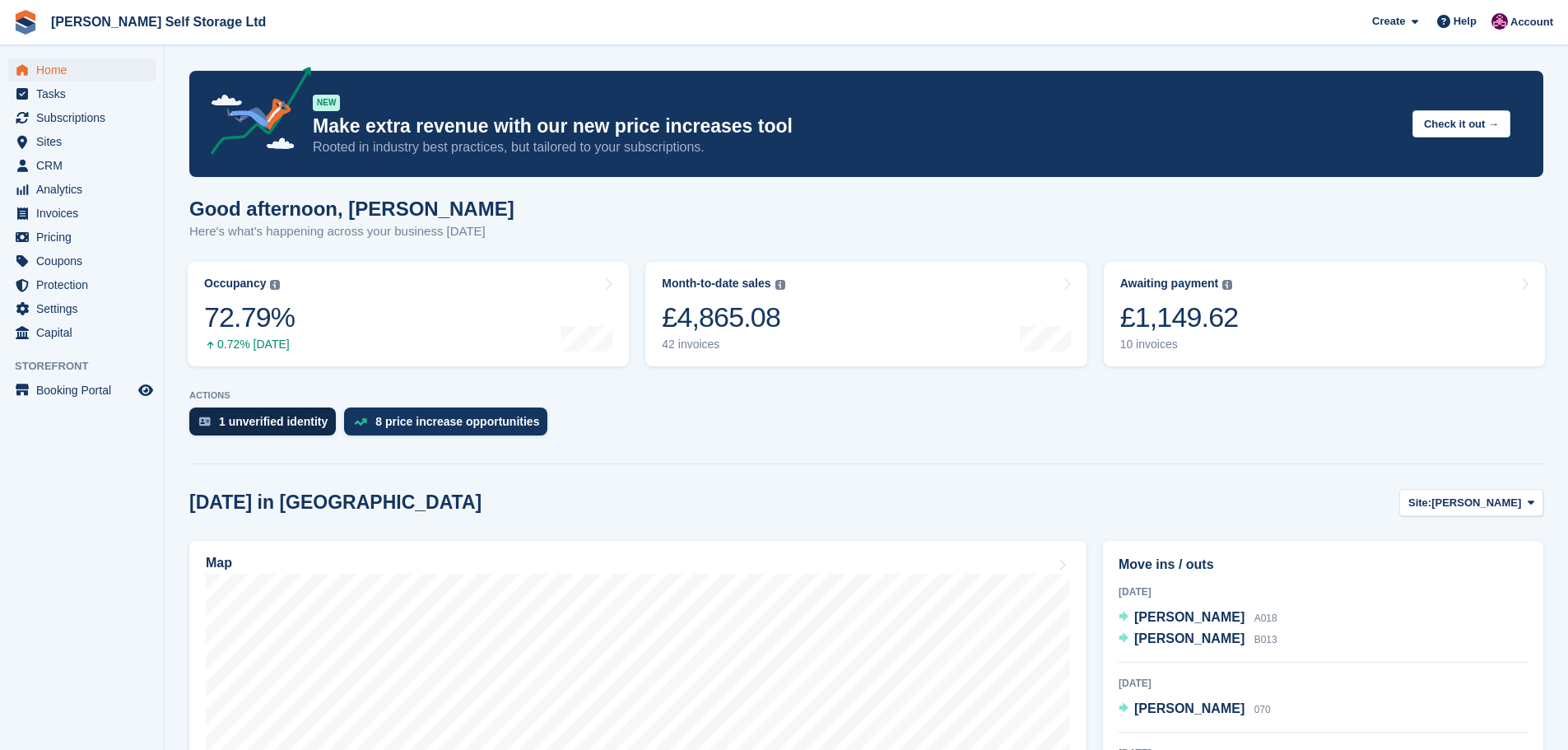
click at [223, 431] on div "1 unverified identity" at bounding box center [262, 421] width 146 height 28
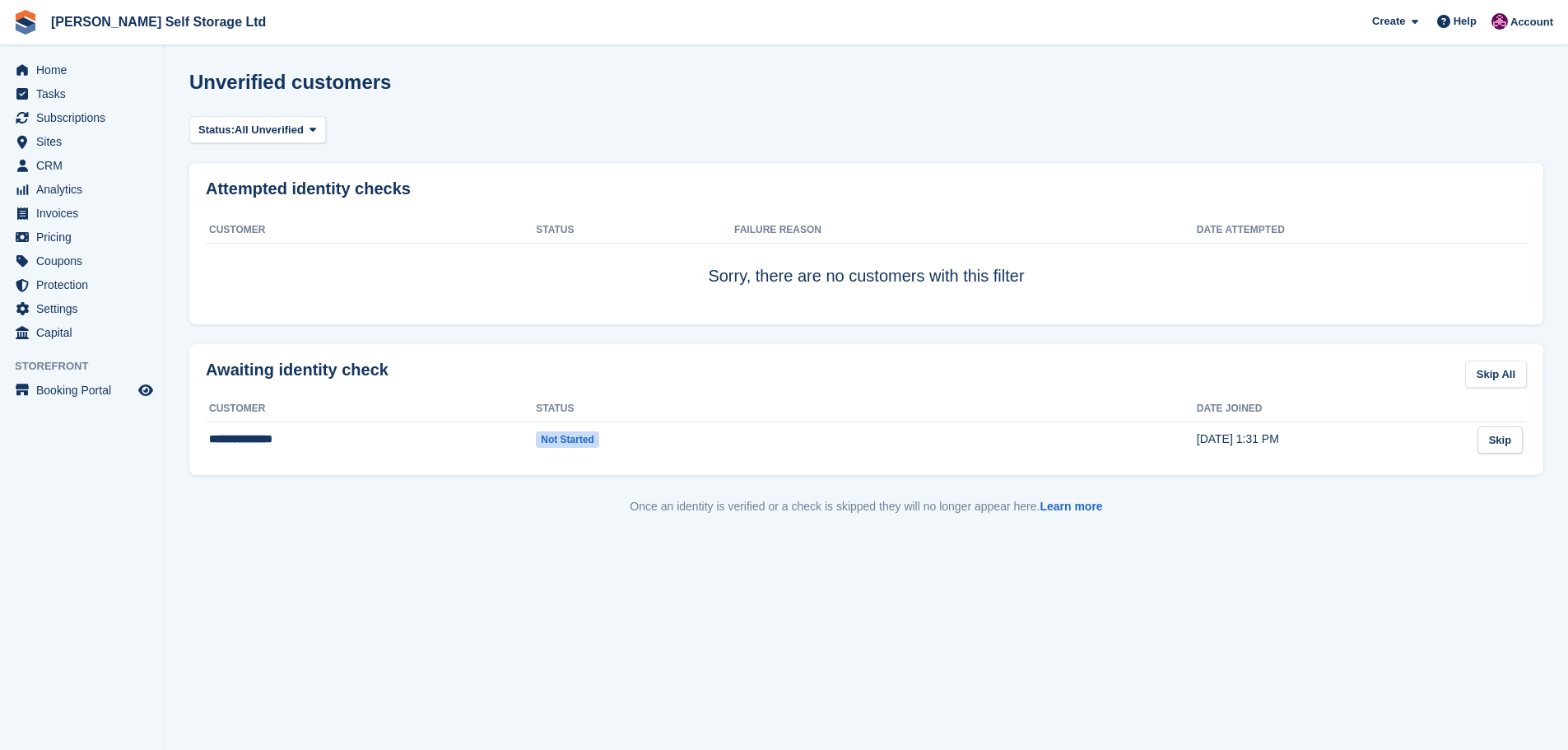
click at [60, 72] on span "Home" at bounding box center [85, 69] width 99 height 23
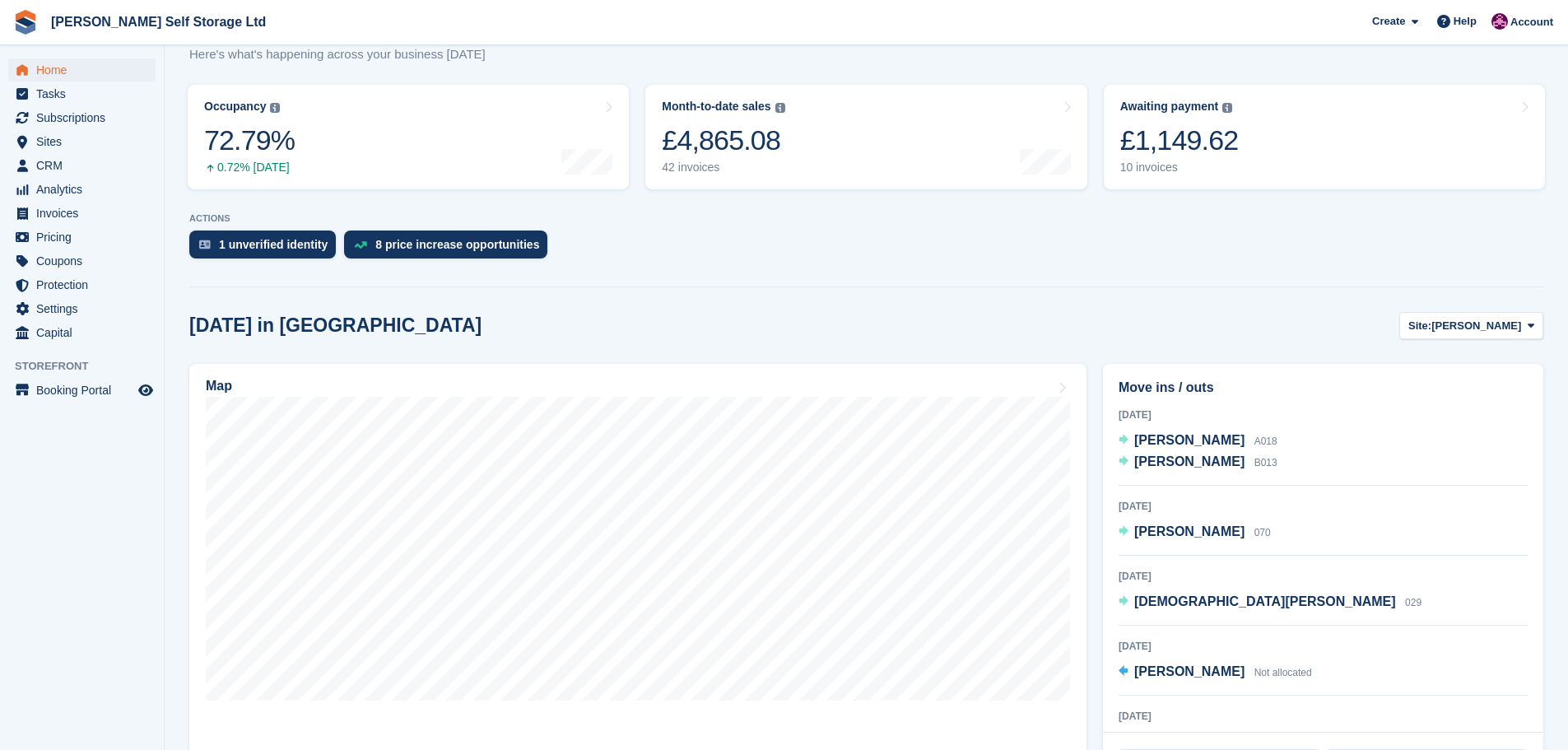
scroll to position [165, 0]
